Goal: Task Accomplishment & Management: Use online tool/utility

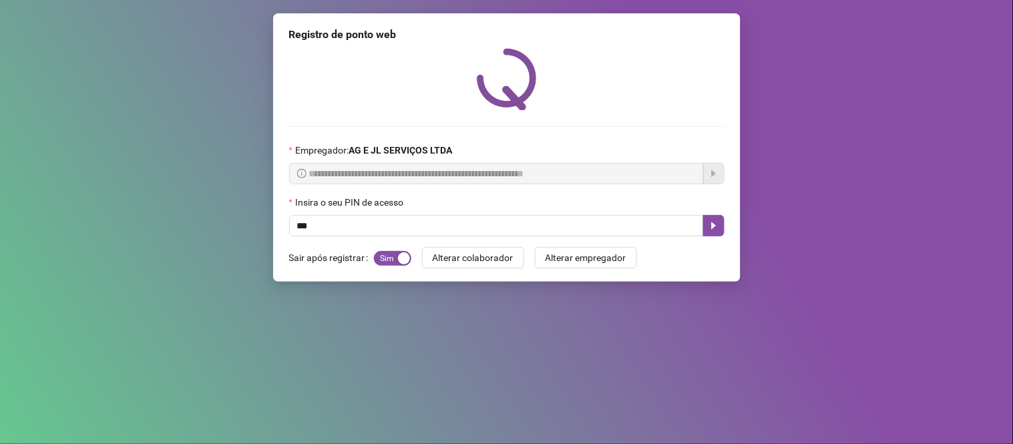
type input "****"
click at [711, 234] on button "button" at bounding box center [713, 225] width 21 height 21
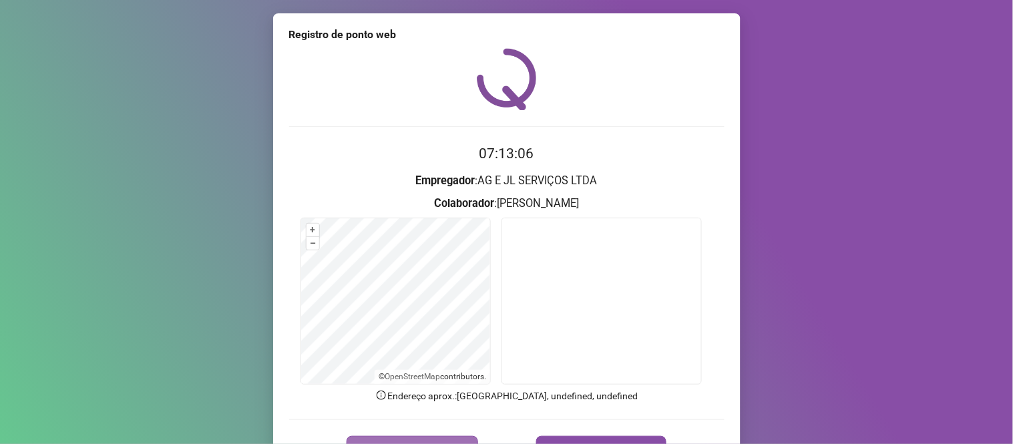
scroll to position [77, 0]
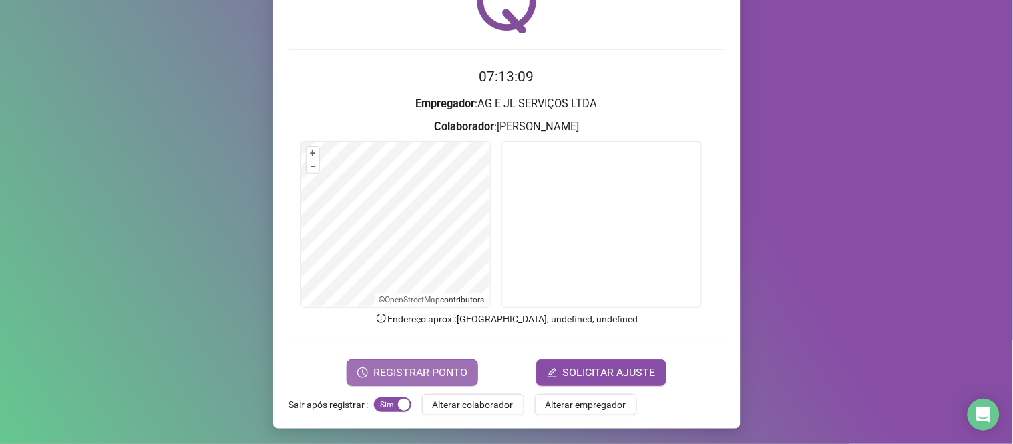
click at [441, 374] on span "REGISTRAR PONTO" at bounding box center [420, 373] width 94 height 16
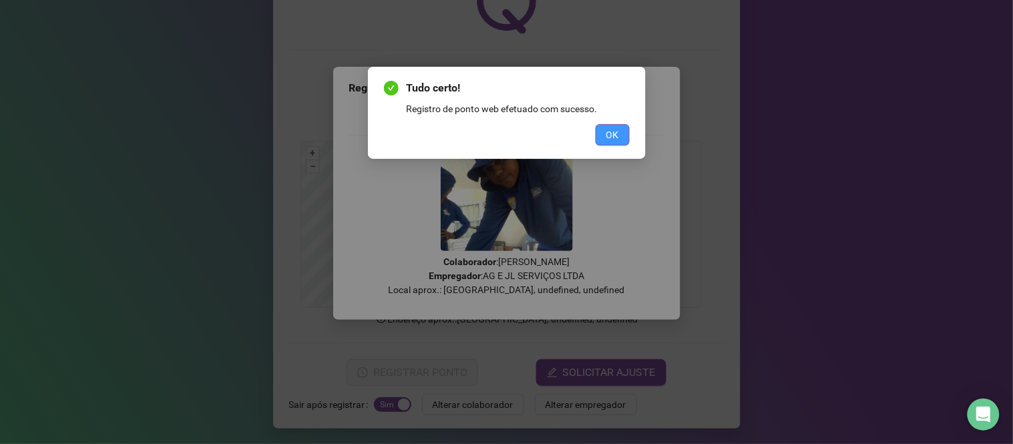
click at [616, 132] on span "OK" at bounding box center [612, 135] width 13 height 15
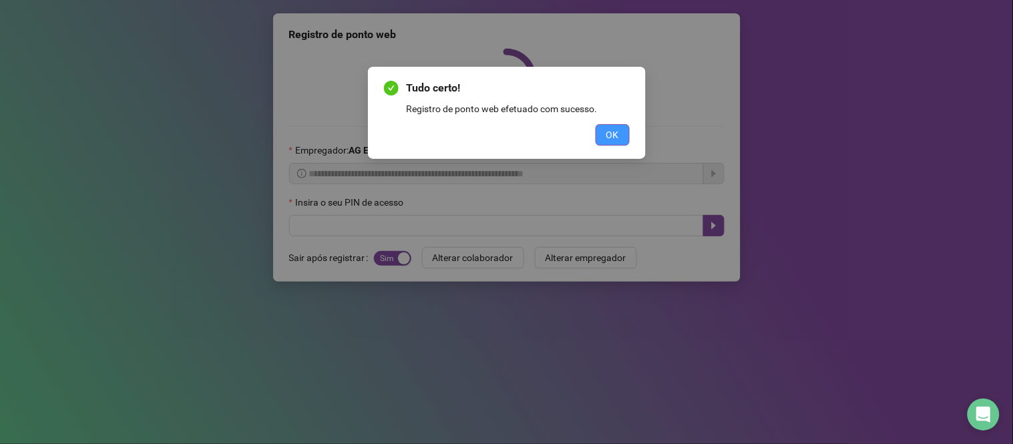
scroll to position [0, 0]
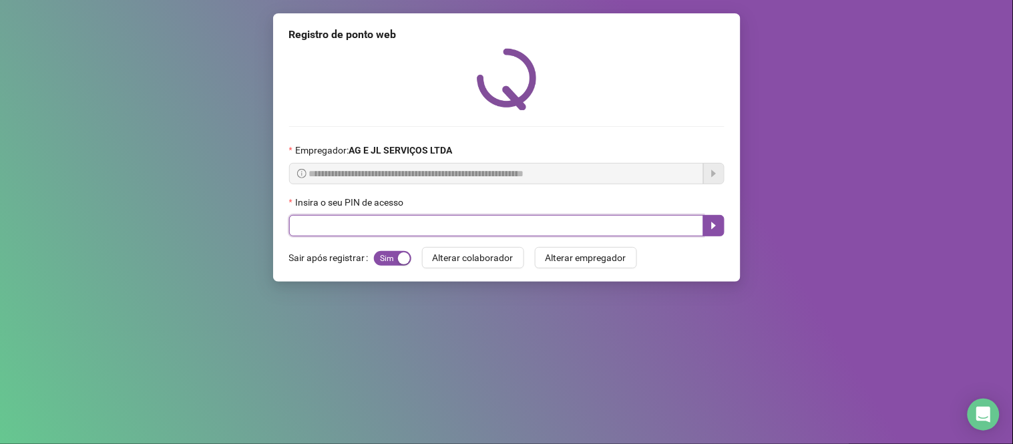
click at [429, 231] on input "text" at bounding box center [496, 225] width 415 height 21
type input "****"
click at [716, 220] on button "button" at bounding box center [713, 225] width 21 height 21
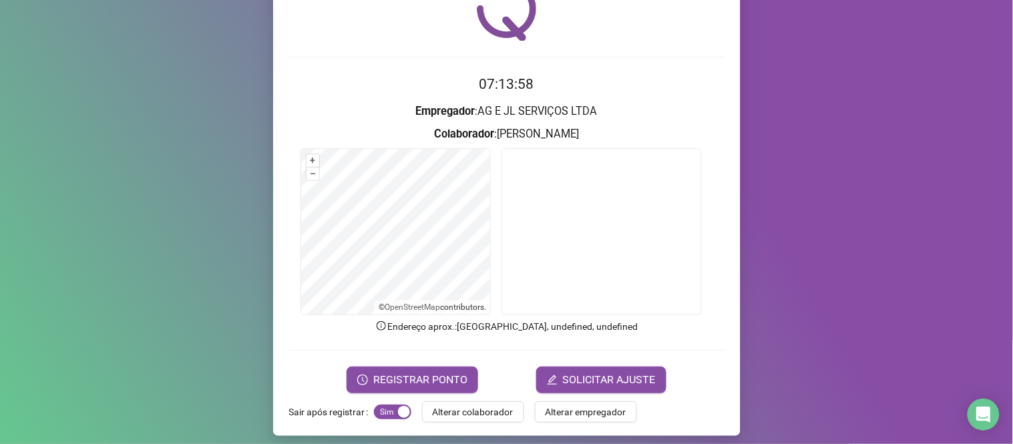
scroll to position [77, 0]
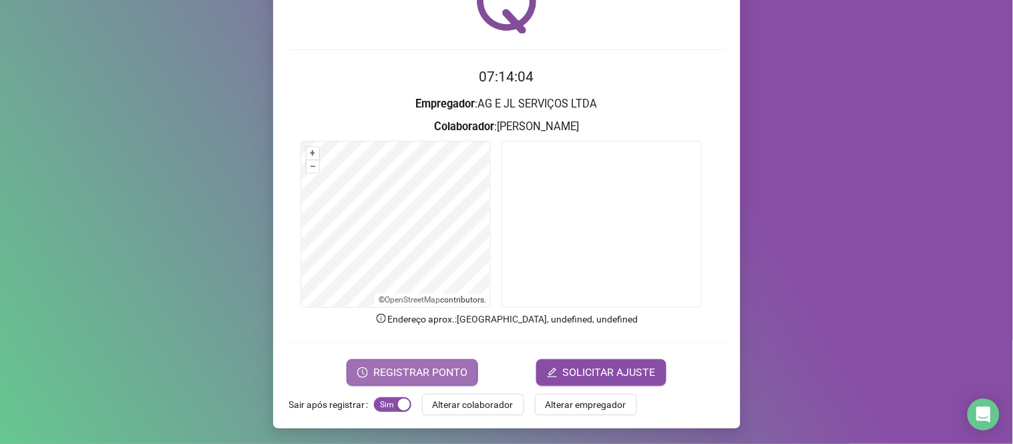
drag, startPoint x: 422, startPoint y: 363, endPoint x: 424, endPoint y: 369, distance: 7.0
click at [424, 369] on button "REGISTRAR PONTO" at bounding box center [413, 372] width 132 height 27
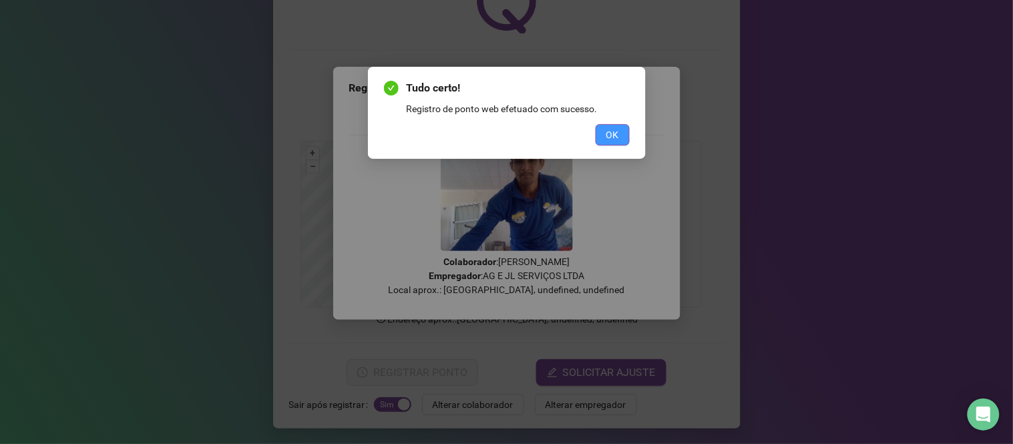
click at [603, 140] on button "OK" at bounding box center [613, 134] width 34 height 21
